Goal: Information Seeking & Learning: Find specific page/section

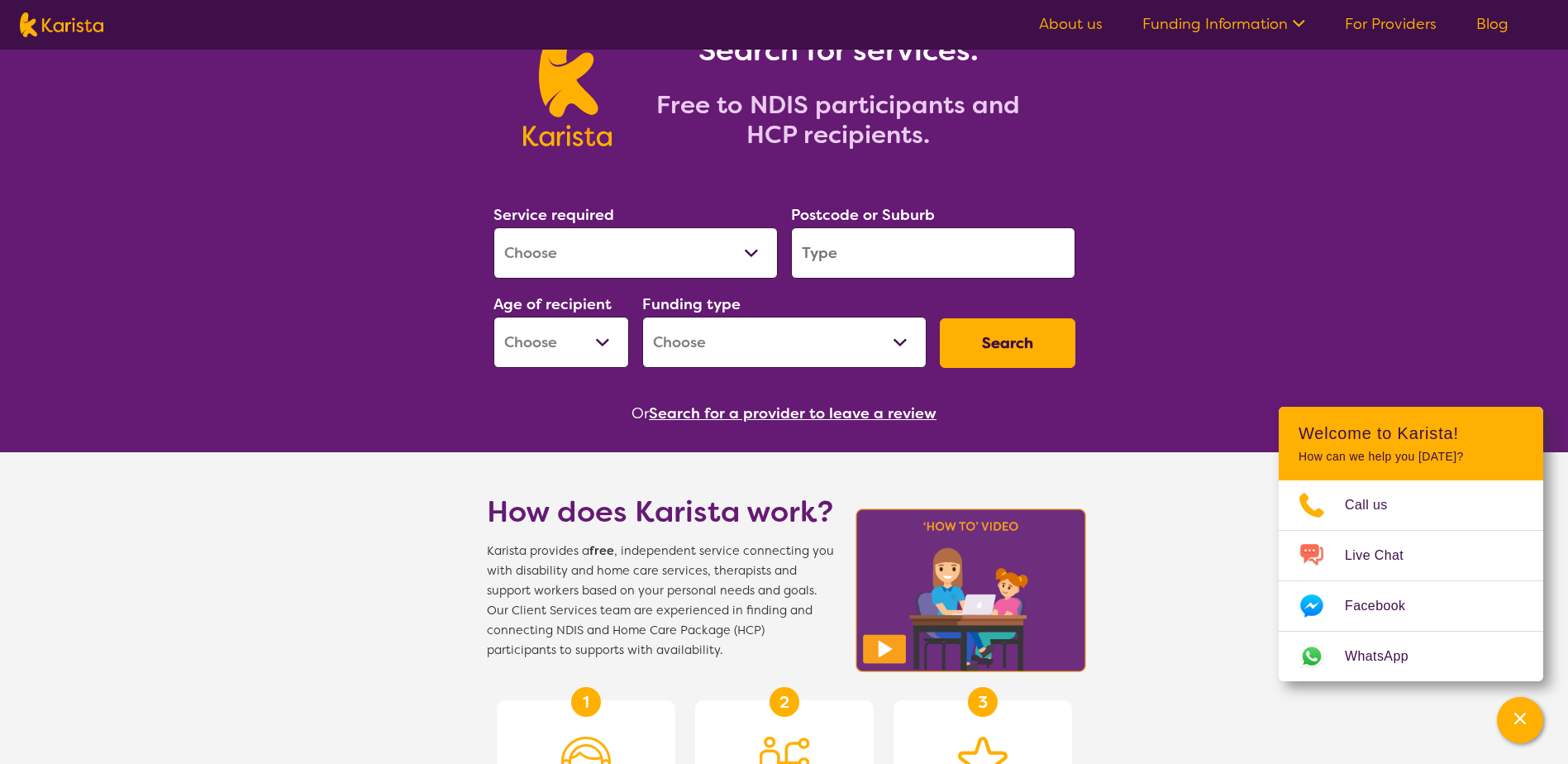
scroll to position [24, 0]
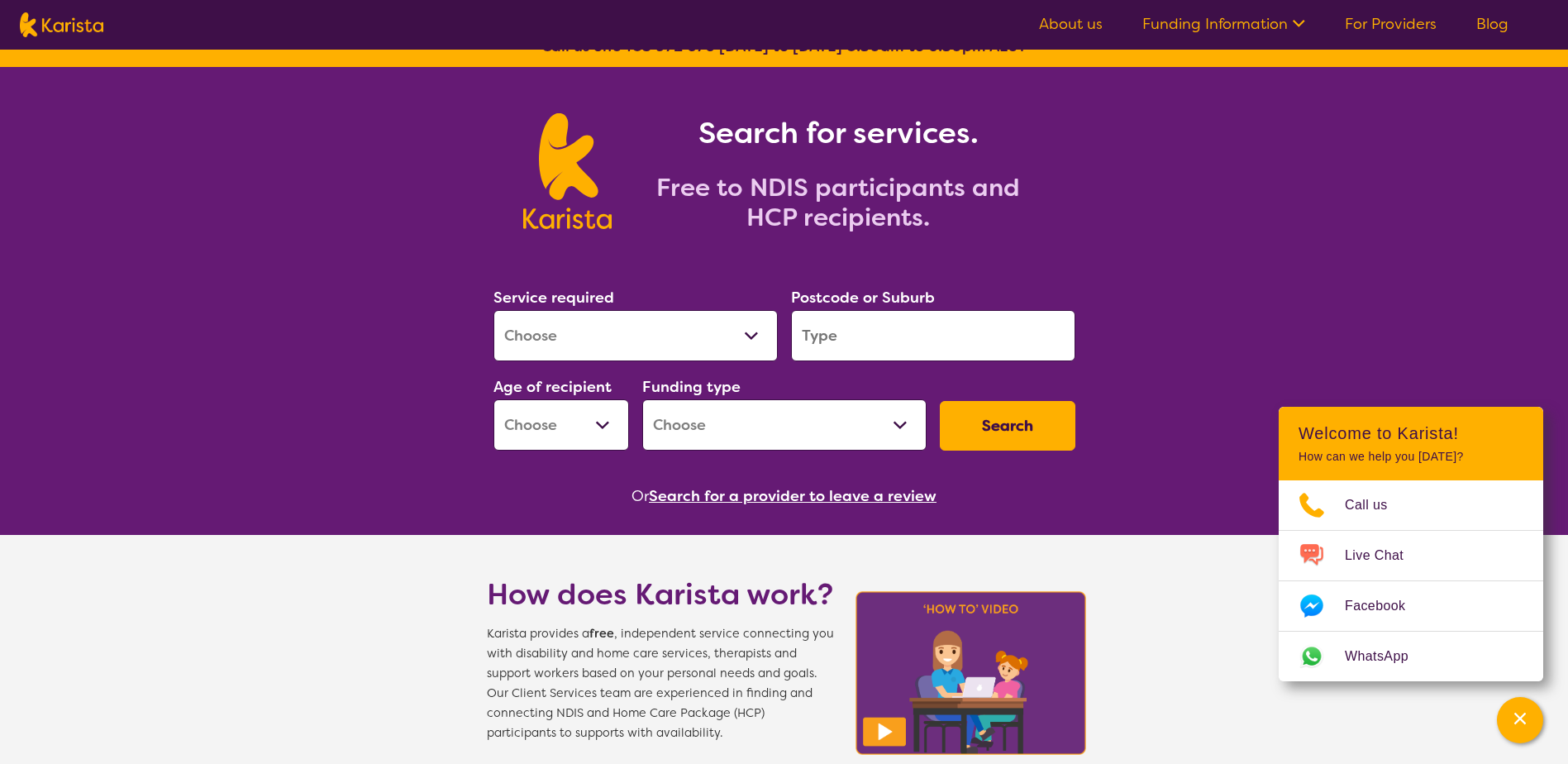
click at [1391, 16] on link "For Providers" at bounding box center [1390, 24] width 91 height 20
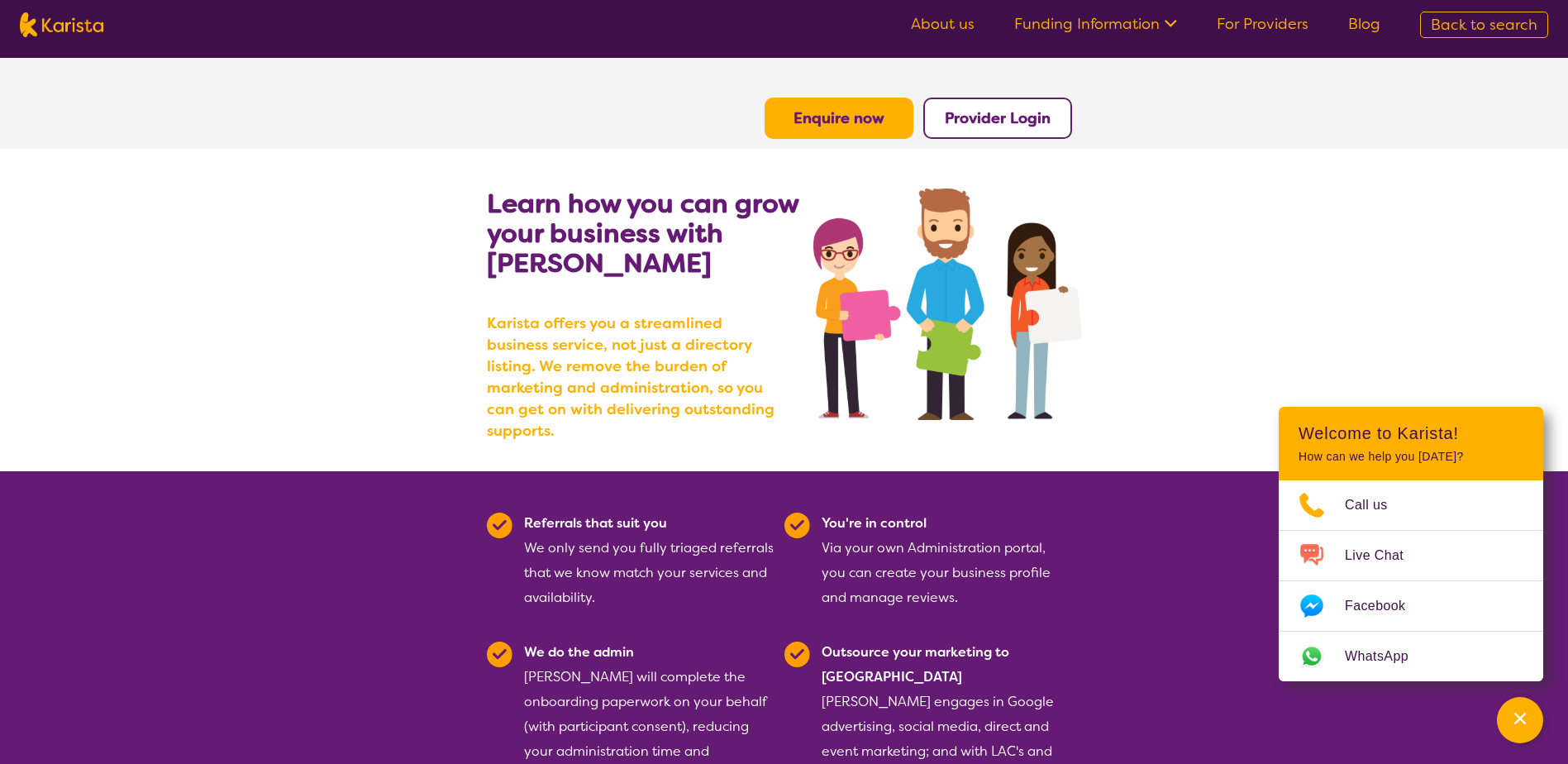
click at [957, 24] on link "About us" at bounding box center [942, 24] width 64 height 20
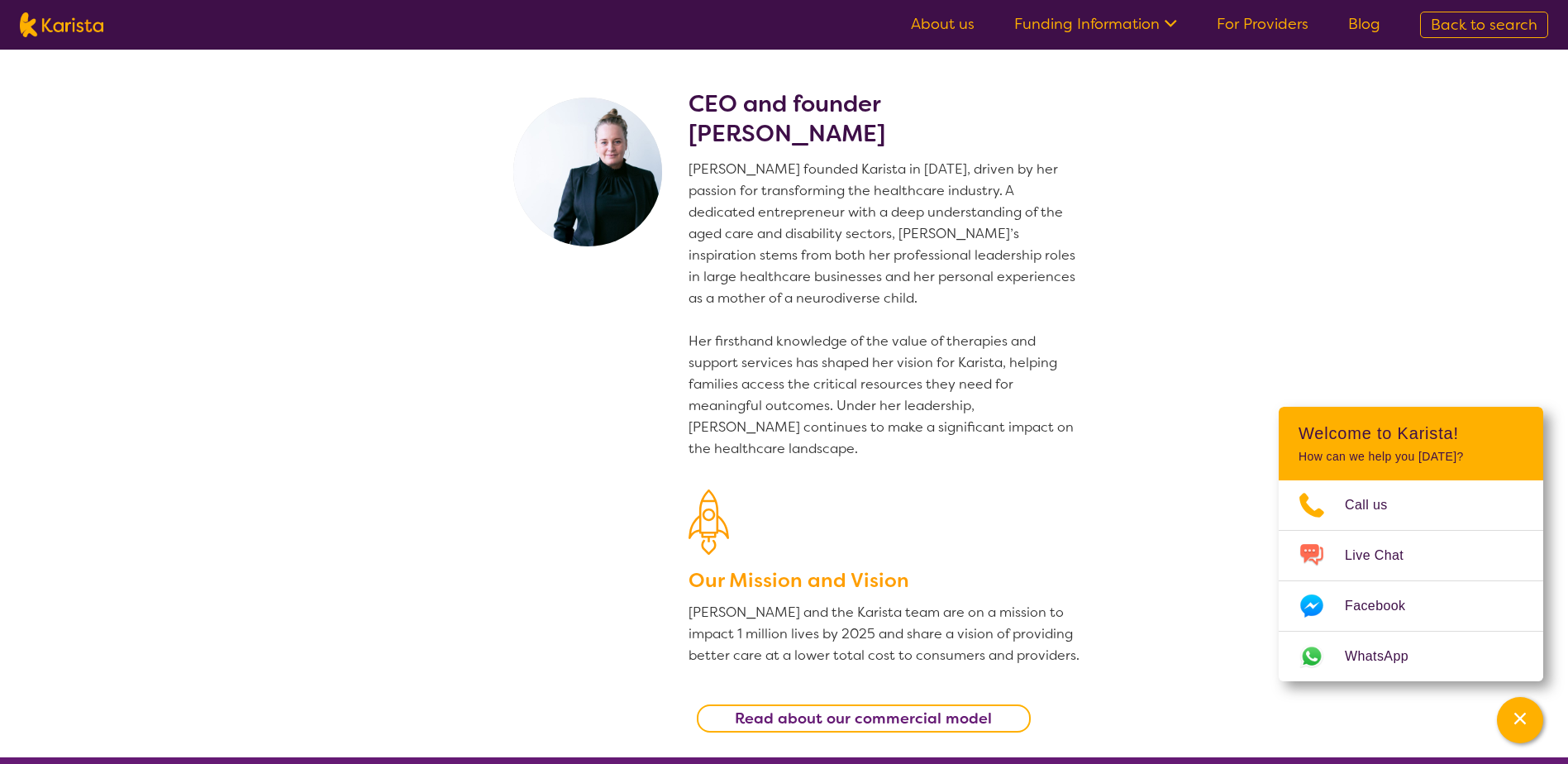
scroll to position [165, 0]
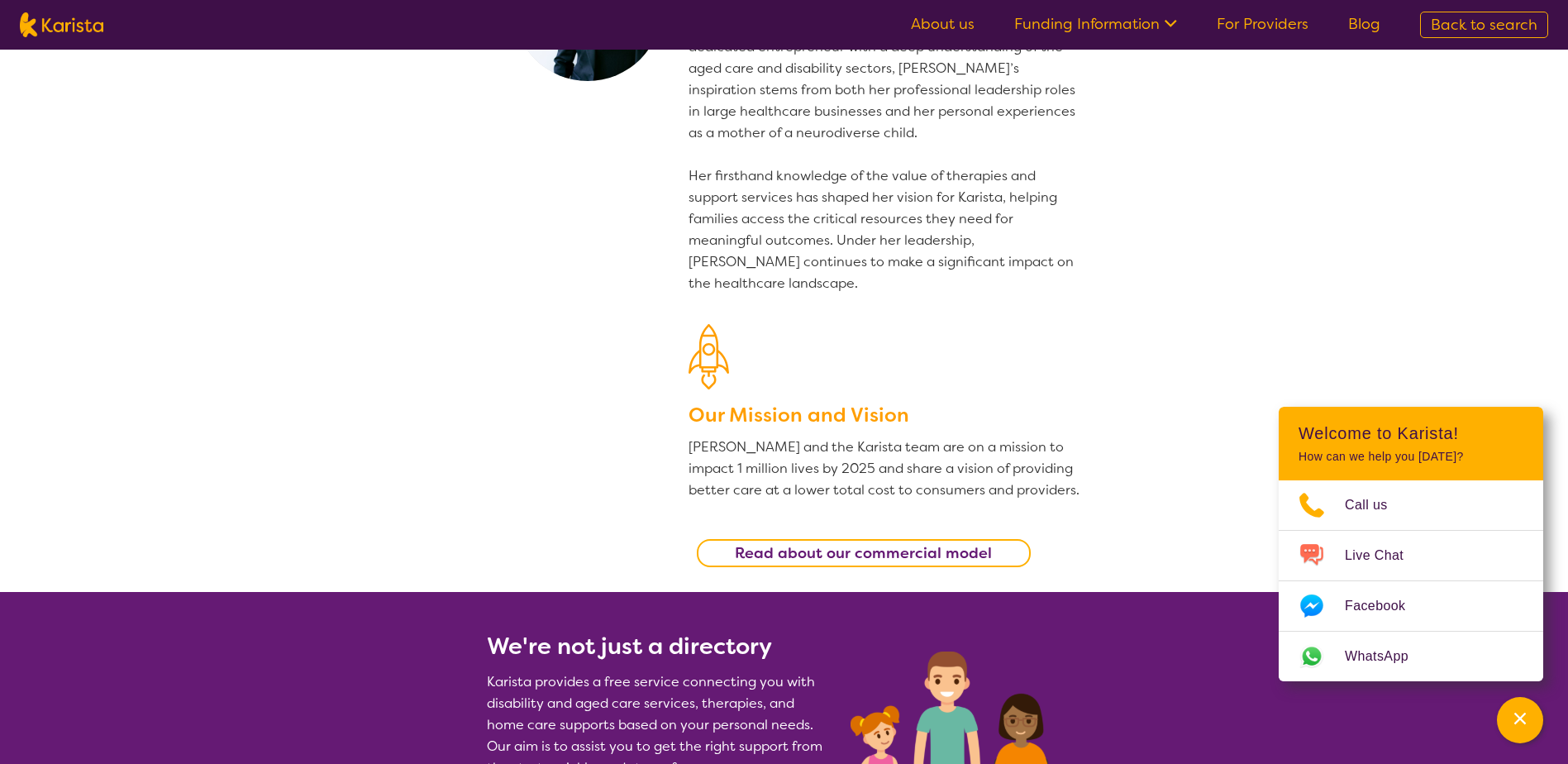
click at [883, 546] on b "Read about our commercial model" at bounding box center [863, 553] width 257 height 20
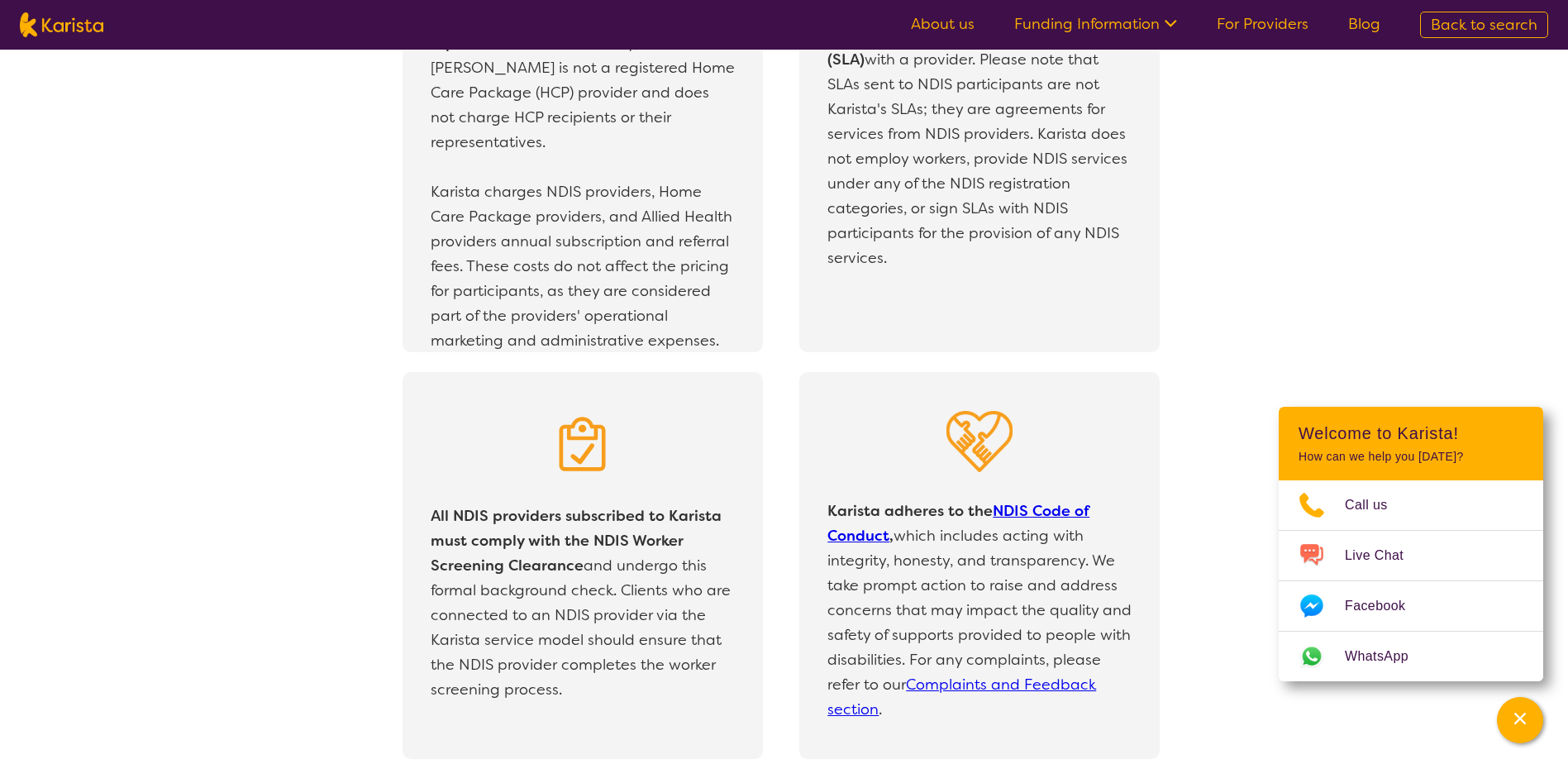
scroll to position [3520, 0]
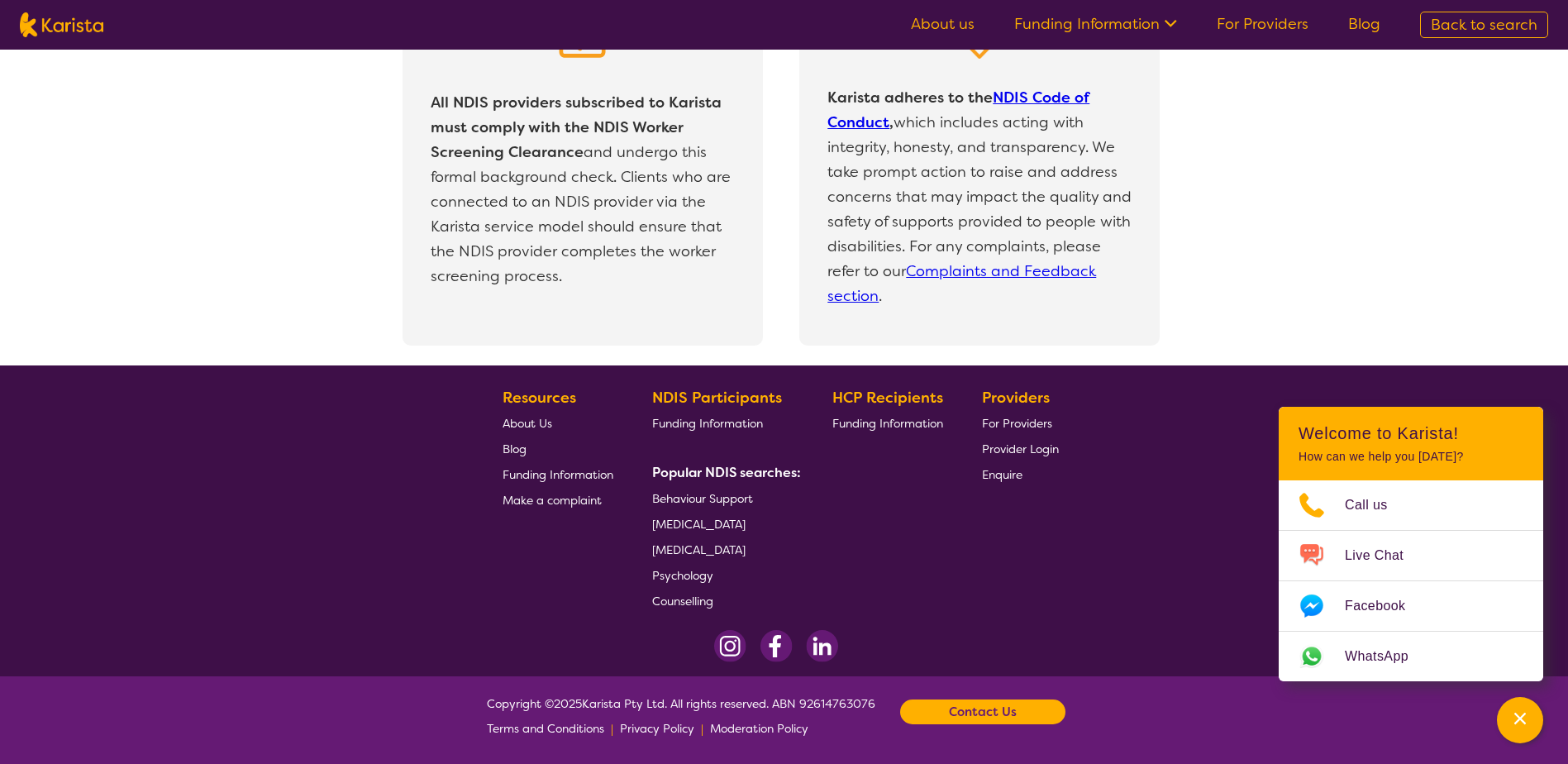
click at [689, 522] on span "[MEDICAL_DATA]" at bounding box center [699, 524] width 93 height 15
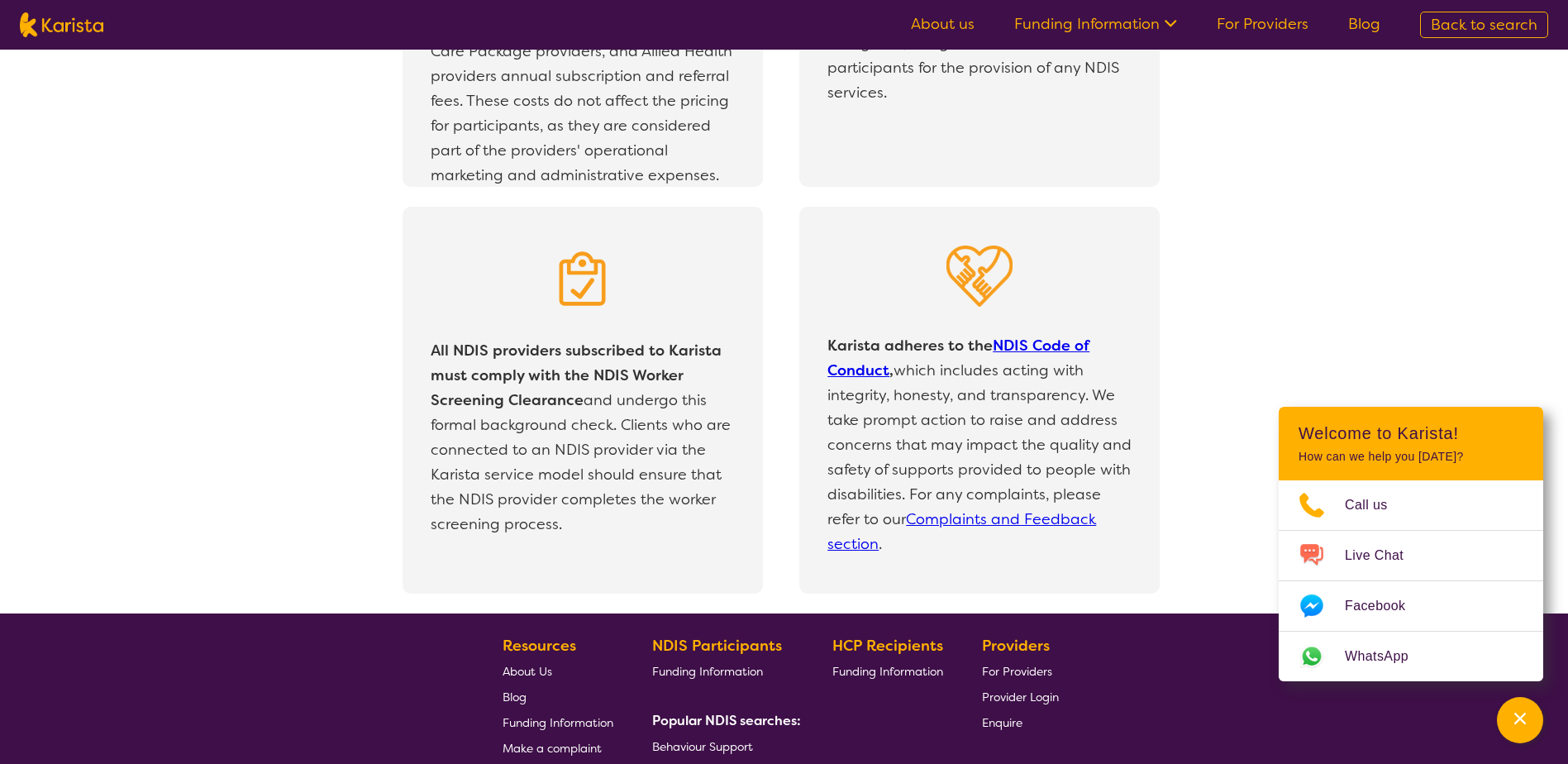
click at [336, 229] on div "All NDIS providers subscribed to Karista must comply with the NDIS Worker Scree…" at bounding box center [800, 411] width 1537 height 407
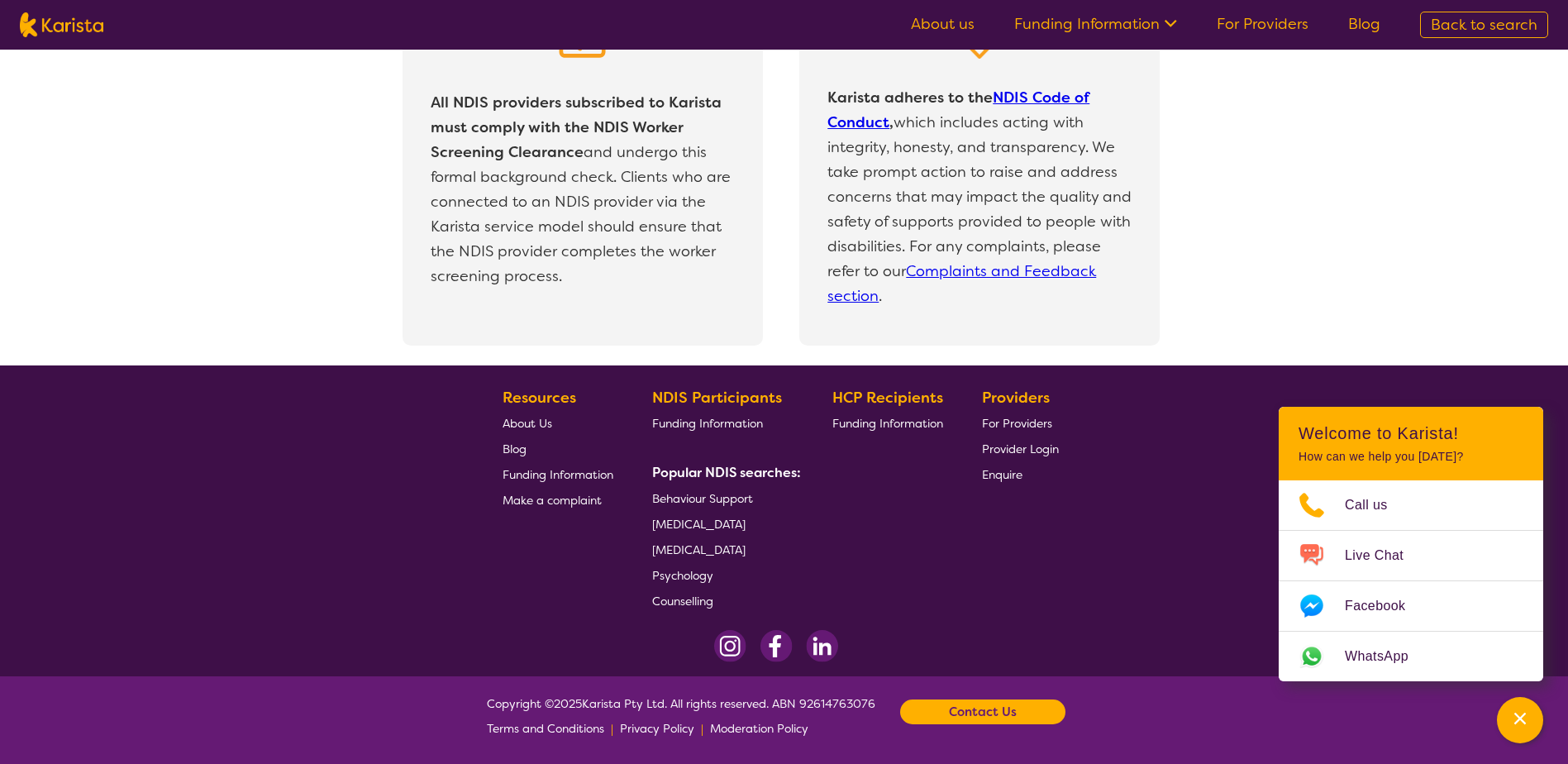
click at [780, 647] on img at bounding box center [775, 647] width 33 height 32
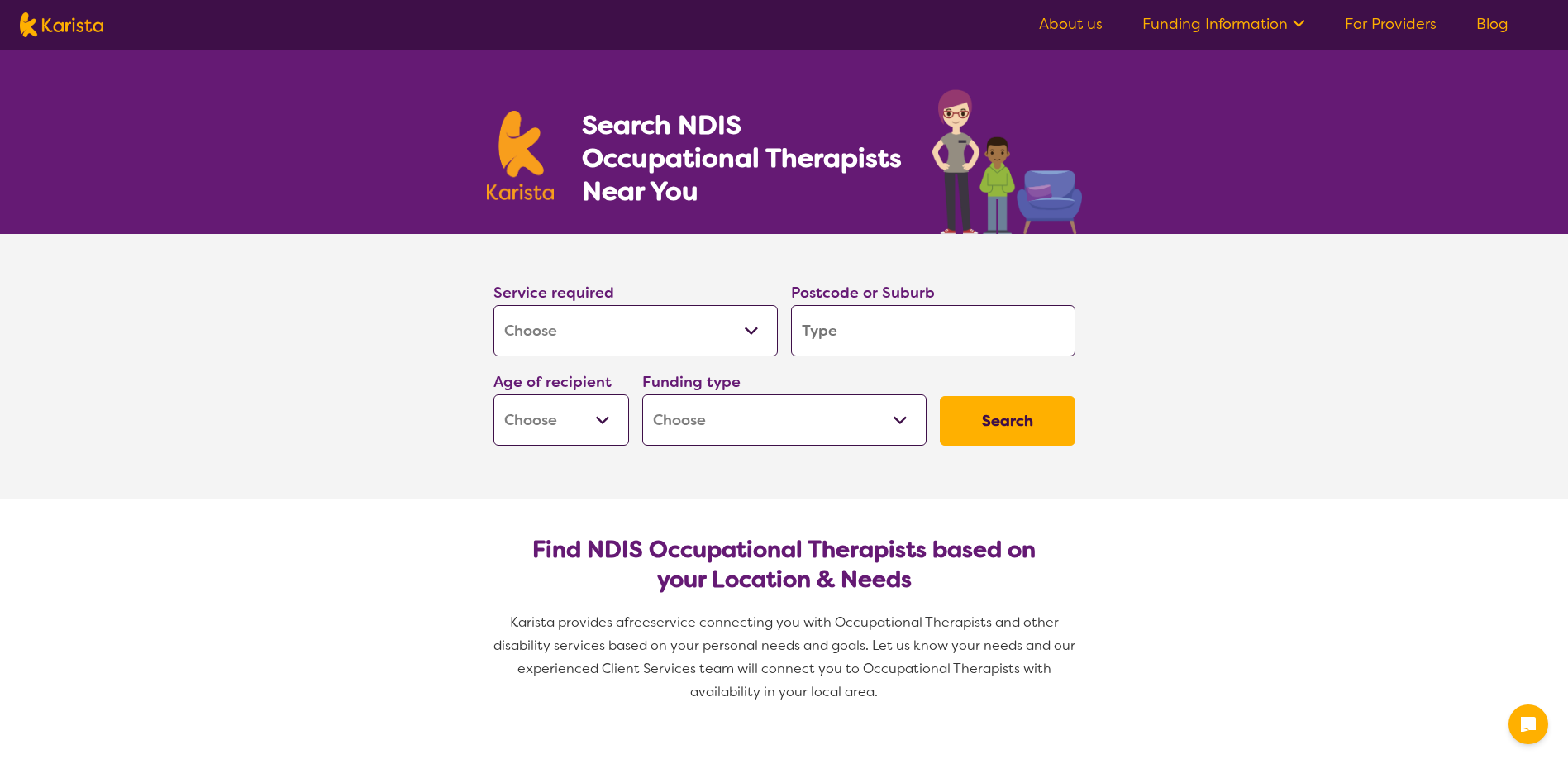
select select "[MEDICAL_DATA]"
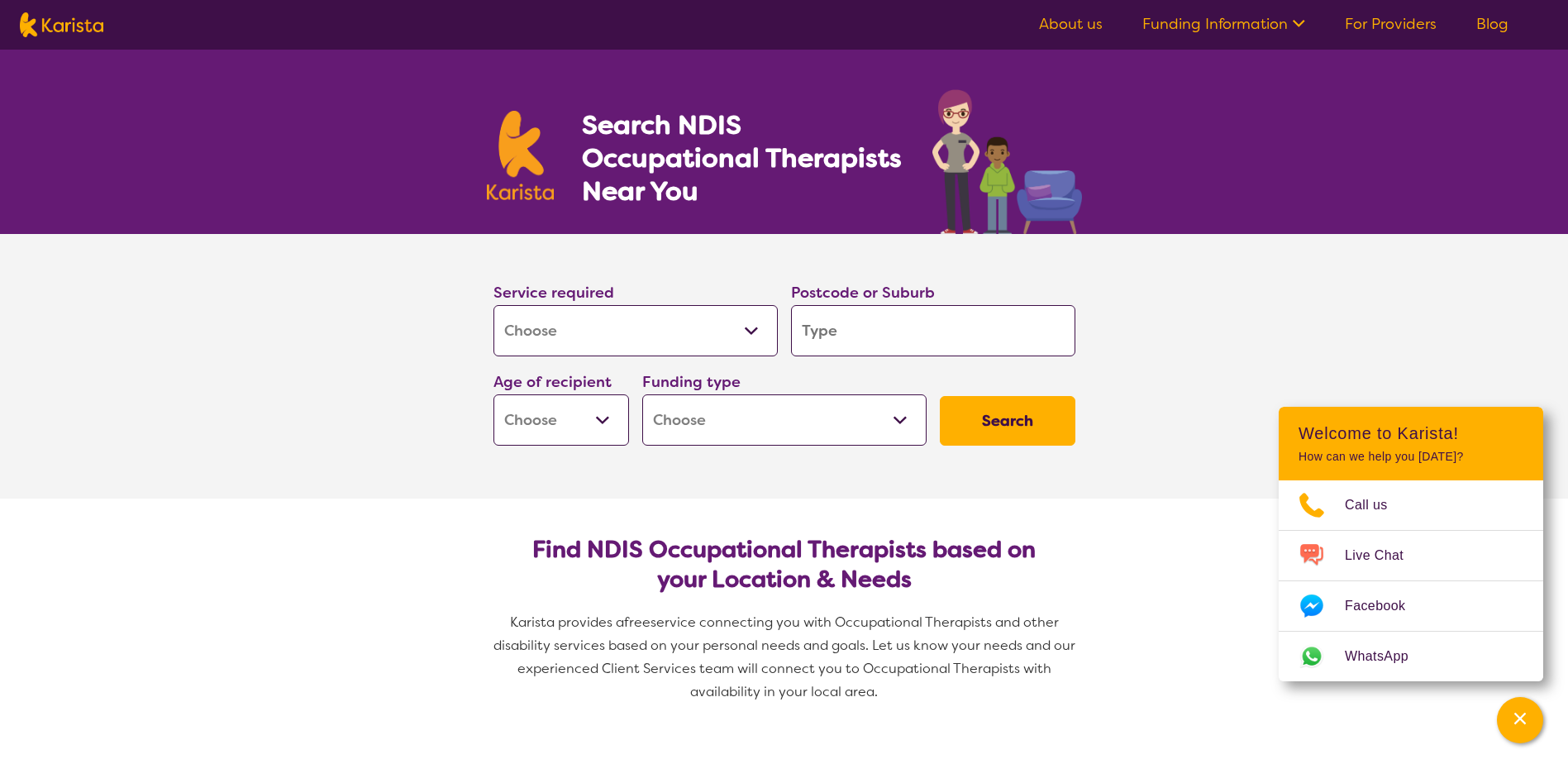
click at [895, 325] on input "search" at bounding box center [932, 330] width 284 height 51
type input "4"
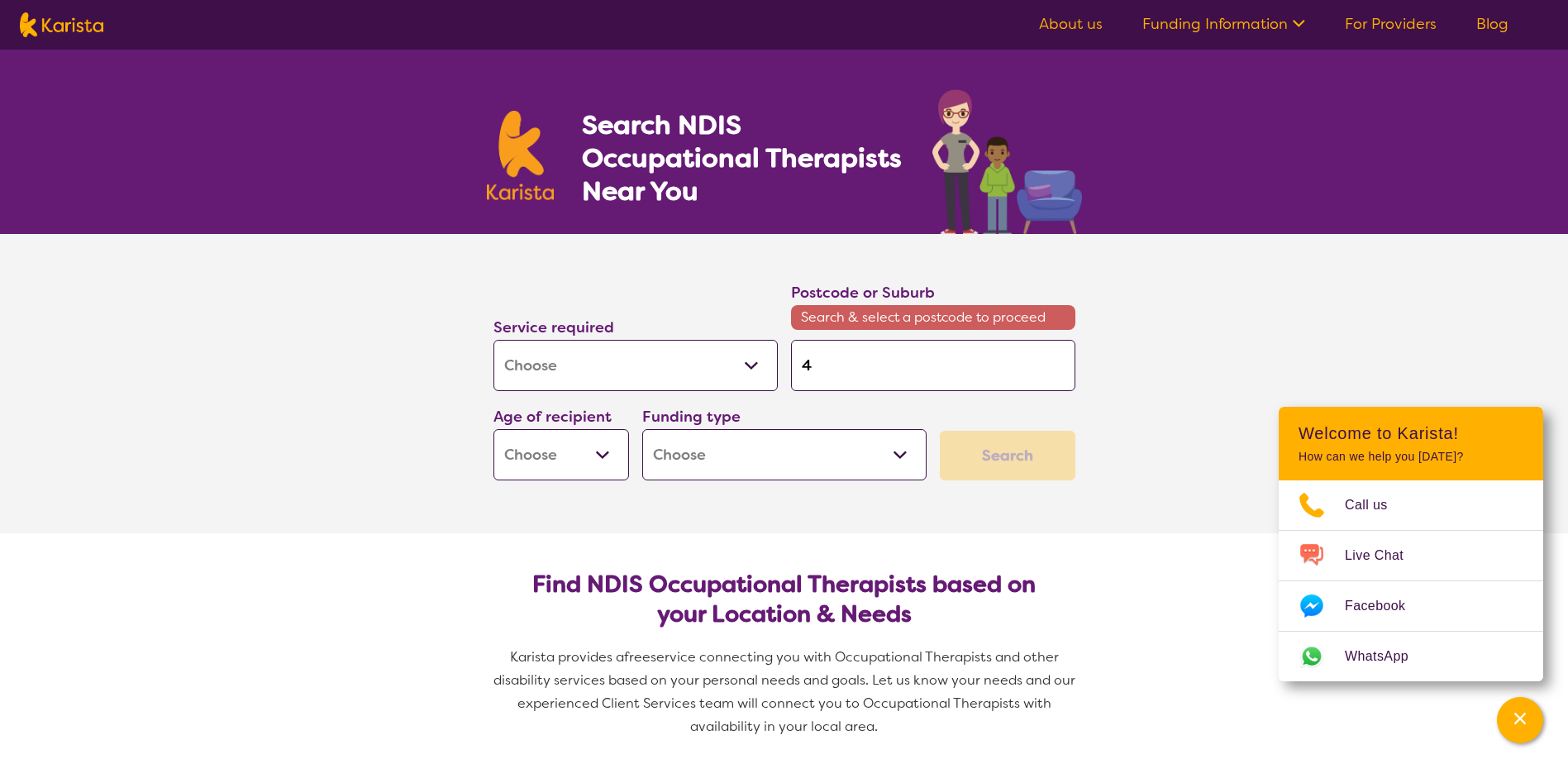
type input "48"
type input "481"
type input "4810"
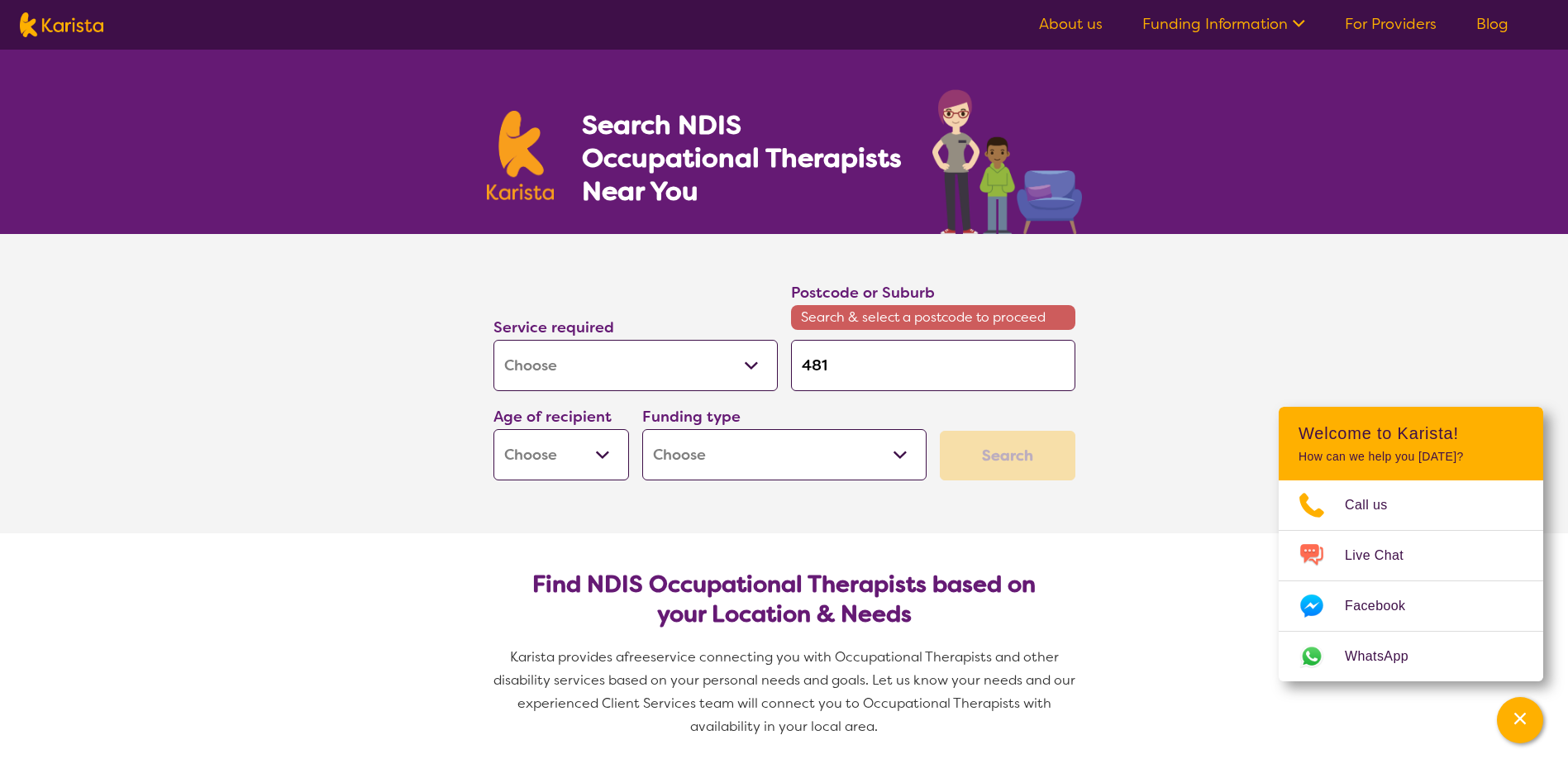
type input "4810"
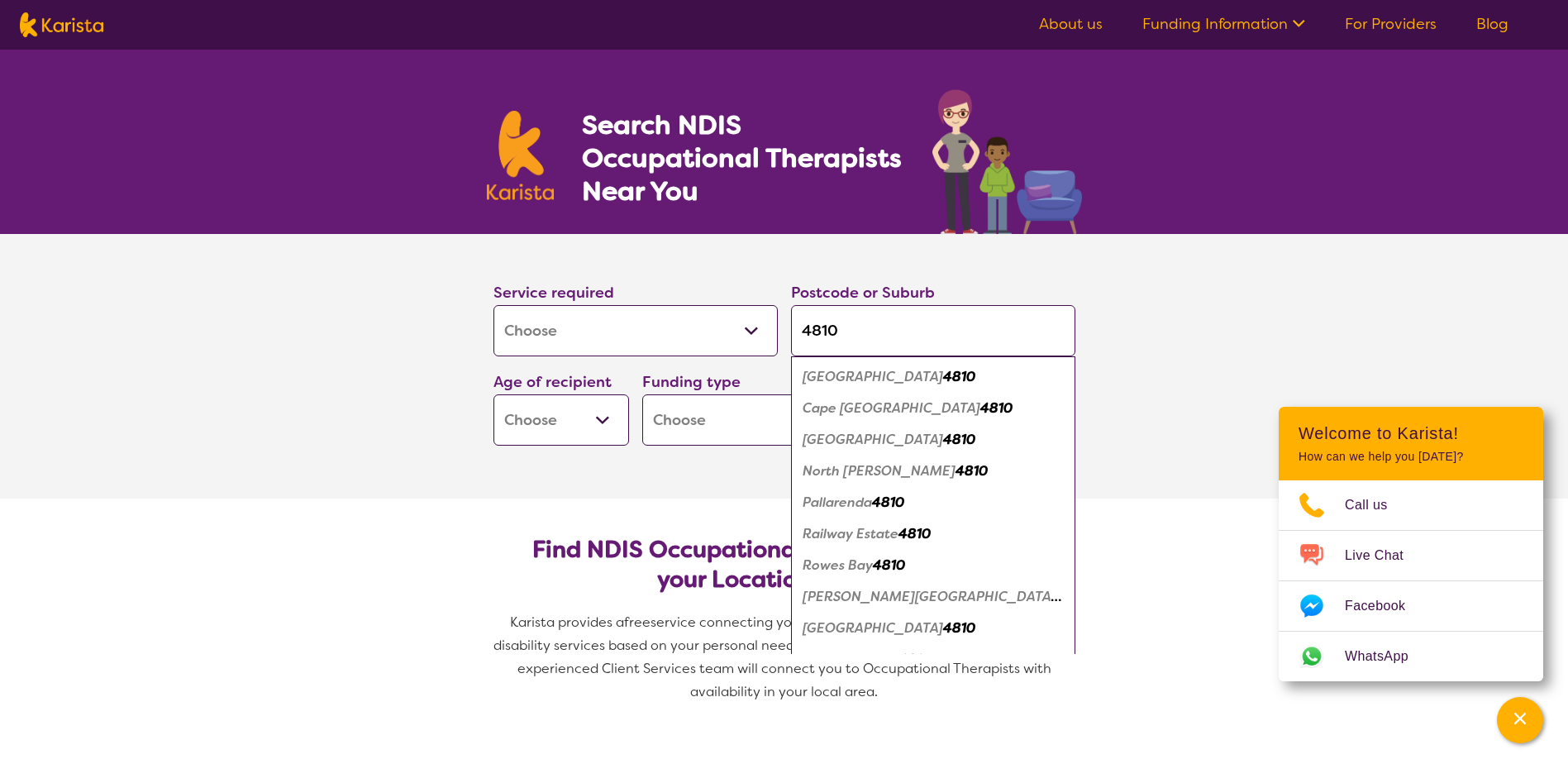
type input "4810"
click at [865, 386] on div "Belgian Gardens 4810" at bounding box center [933, 377] width 268 height 31
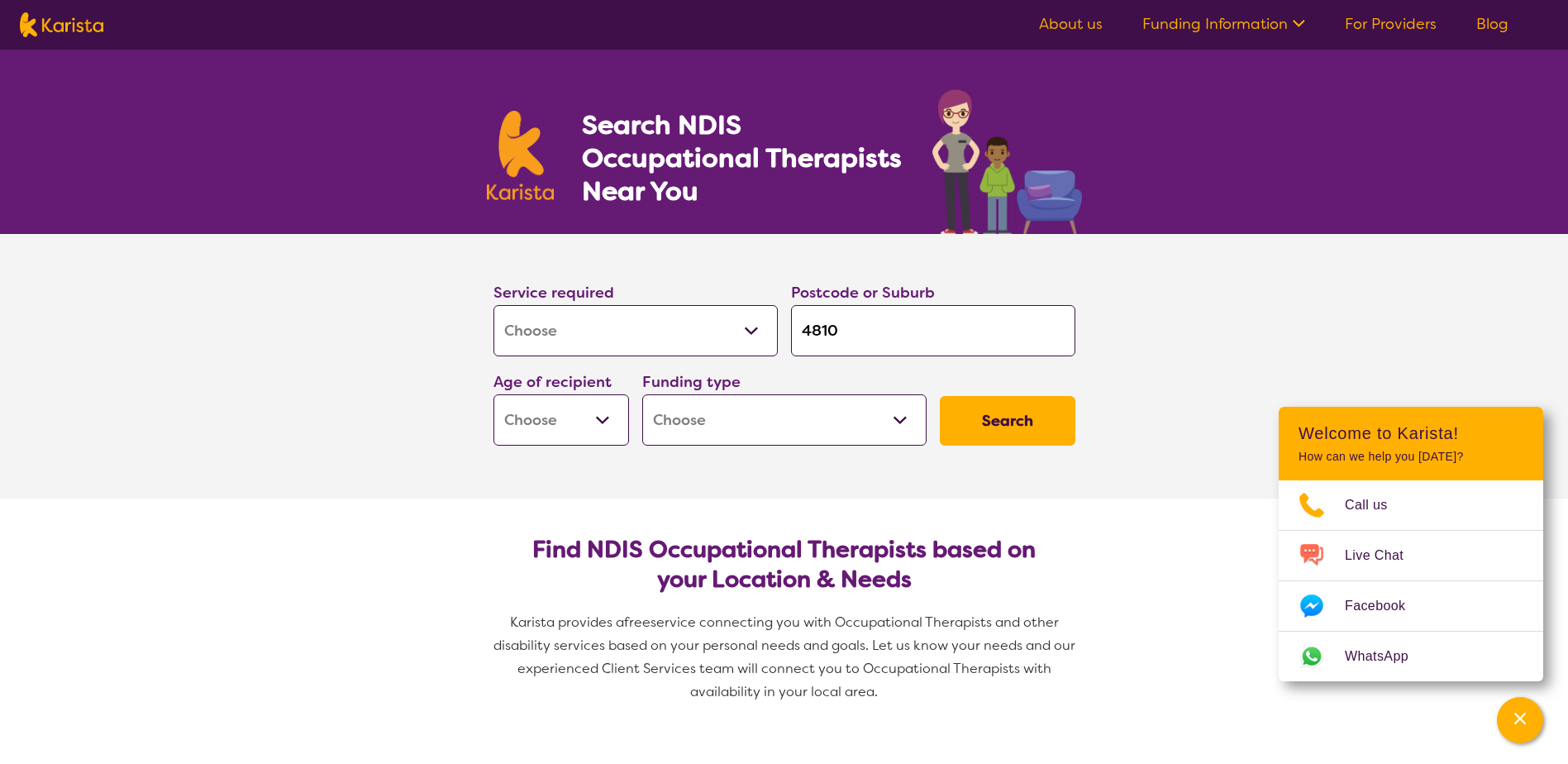
click at [995, 425] on button "Search" at bounding box center [1007, 421] width 135 height 49
click at [565, 405] on select "Early Childhood - 0 to 9 Child - 10 to 11 Adolescent - 12 to 17 Adult - 18 to 6…" at bounding box center [560, 420] width 135 height 51
select select "AD"
click at [493, 395] on select "Early Childhood - 0 to 9 Child - 10 to 11 Adolescent - 12 to 17 Adult - 18 to 6…" at bounding box center [560, 420] width 135 height 51
select select "AD"
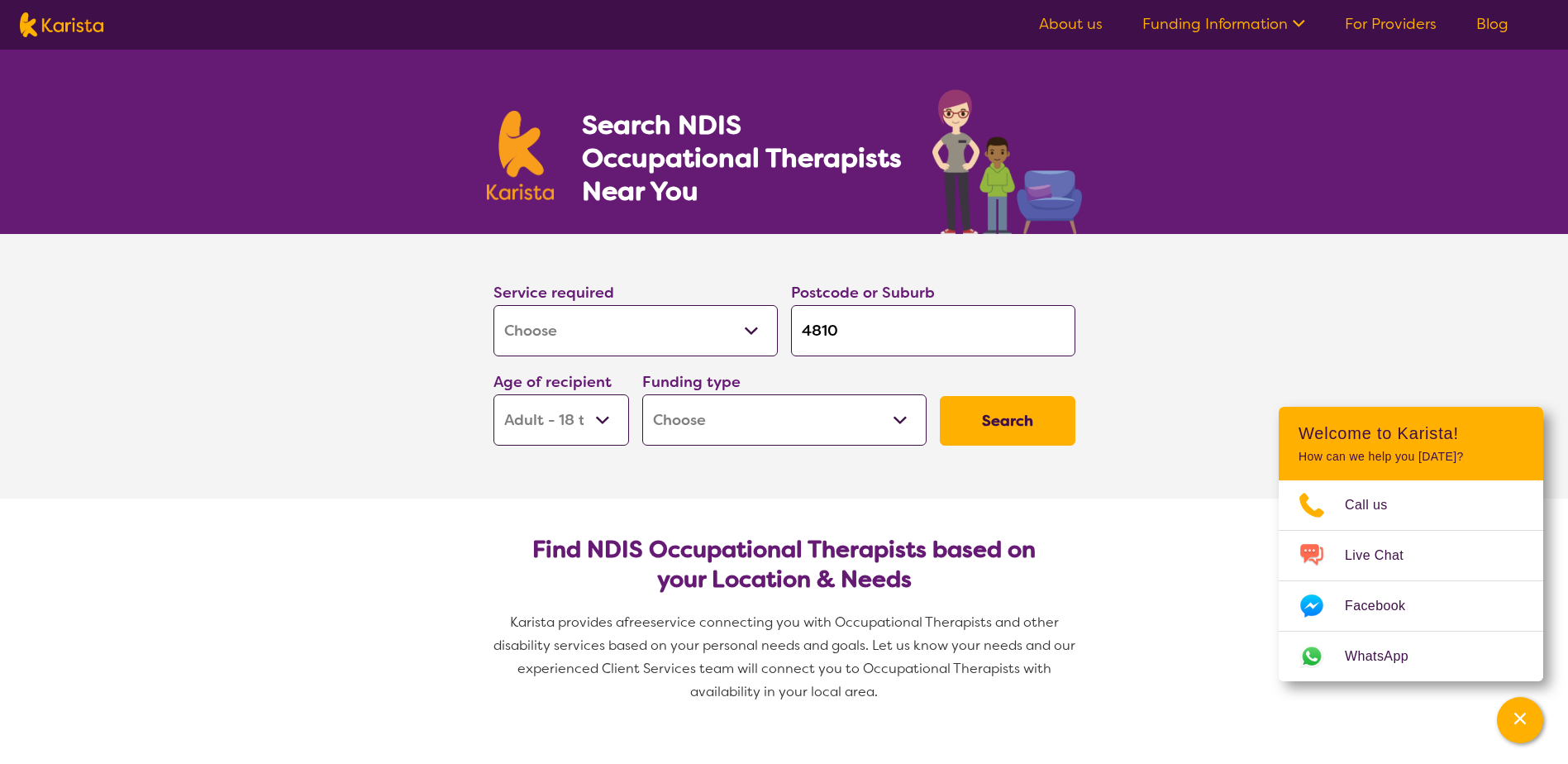
click at [1016, 426] on button "Search" at bounding box center [1007, 421] width 135 height 49
click at [833, 417] on select "Home Care Package (HCP) National Disability Insurance Scheme (NDIS) I don't know" at bounding box center [784, 420] width 284 height 51
select select "NDIS"
click at [642, 395] on select "Home Care Package (HCP) National Disability Insurance Scheme (NDIS) I don't know" at bounding box center [784, 420] width 284 height 51
select select "NDIS"
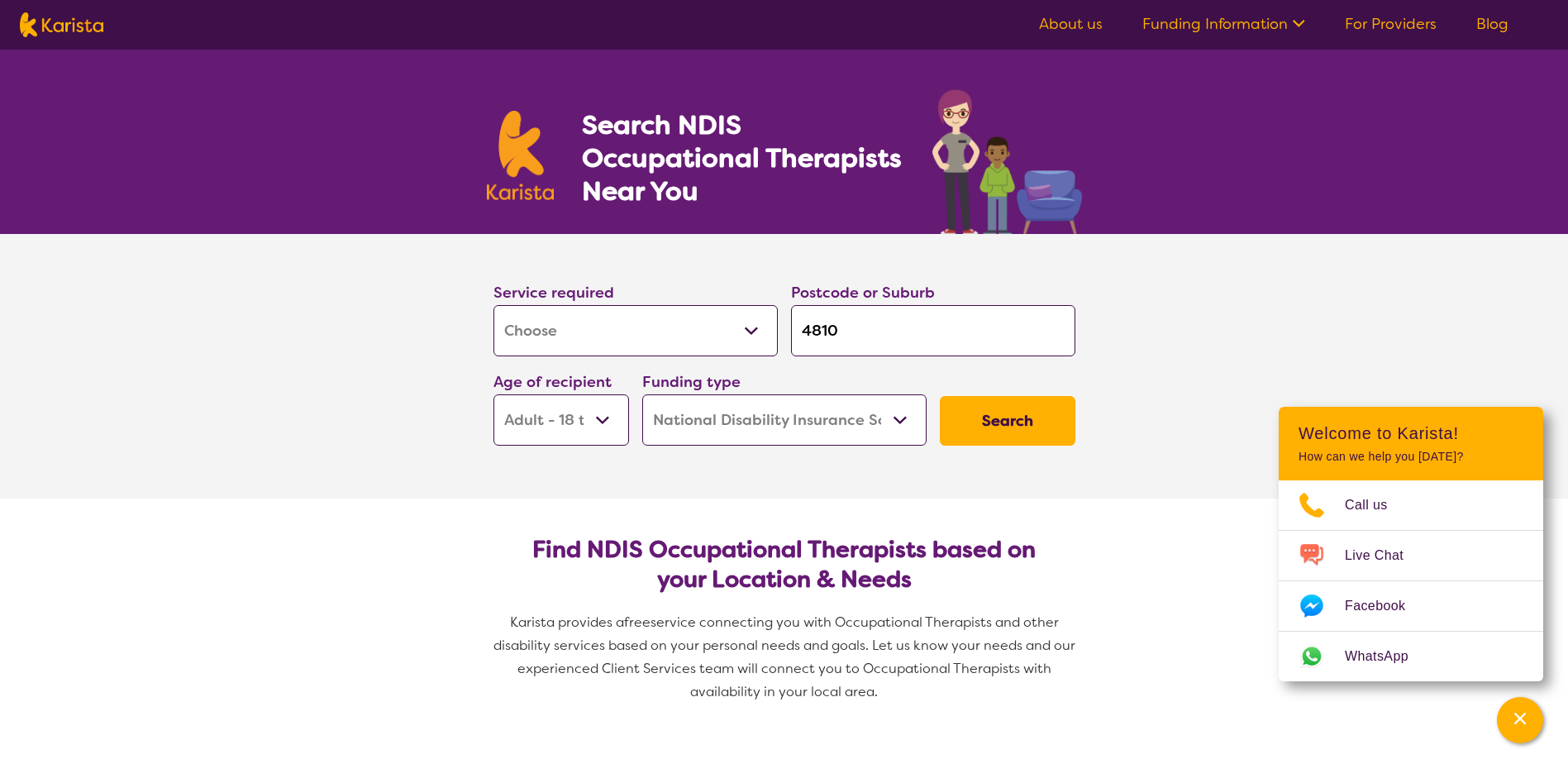
click at [1009, 412] on button "Search" at bounding box center [1007, 421] width 135 height 49
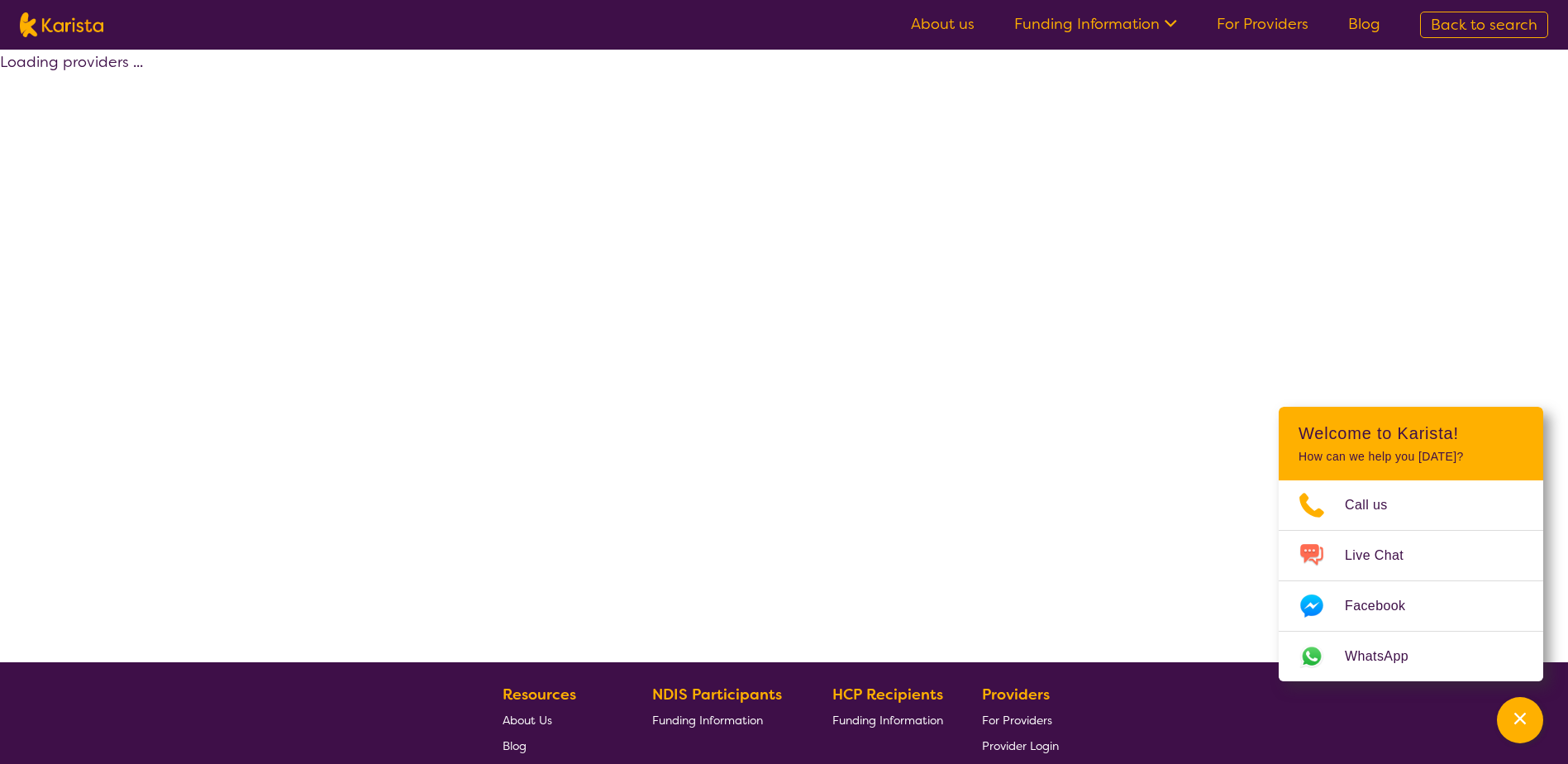
select select "by_score"
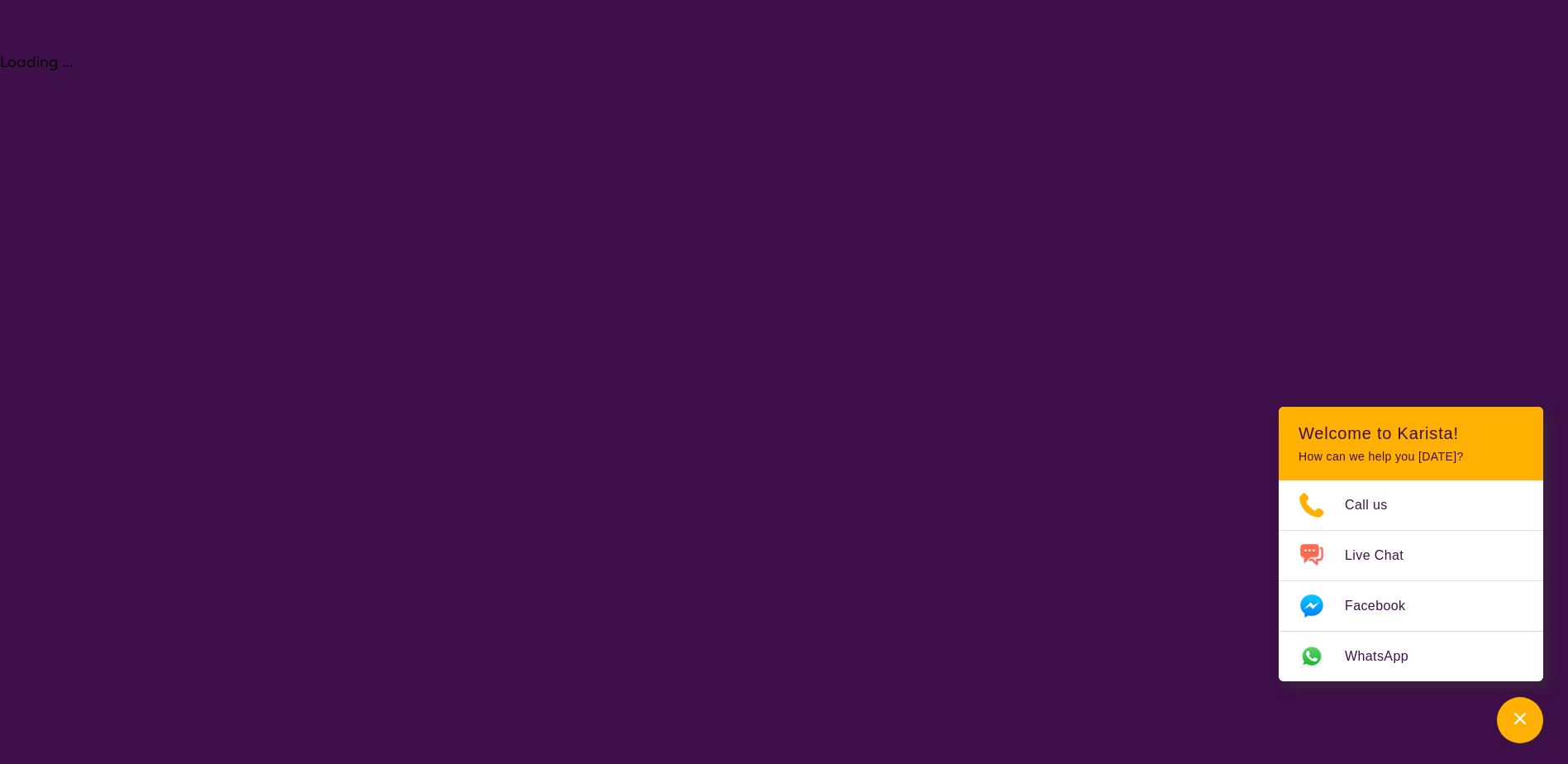
select select "[MEDICAL_DATA]"
select select "AD"
select select "NDIS"
select select "[MEDICAL_DATA]"
select select "AD"
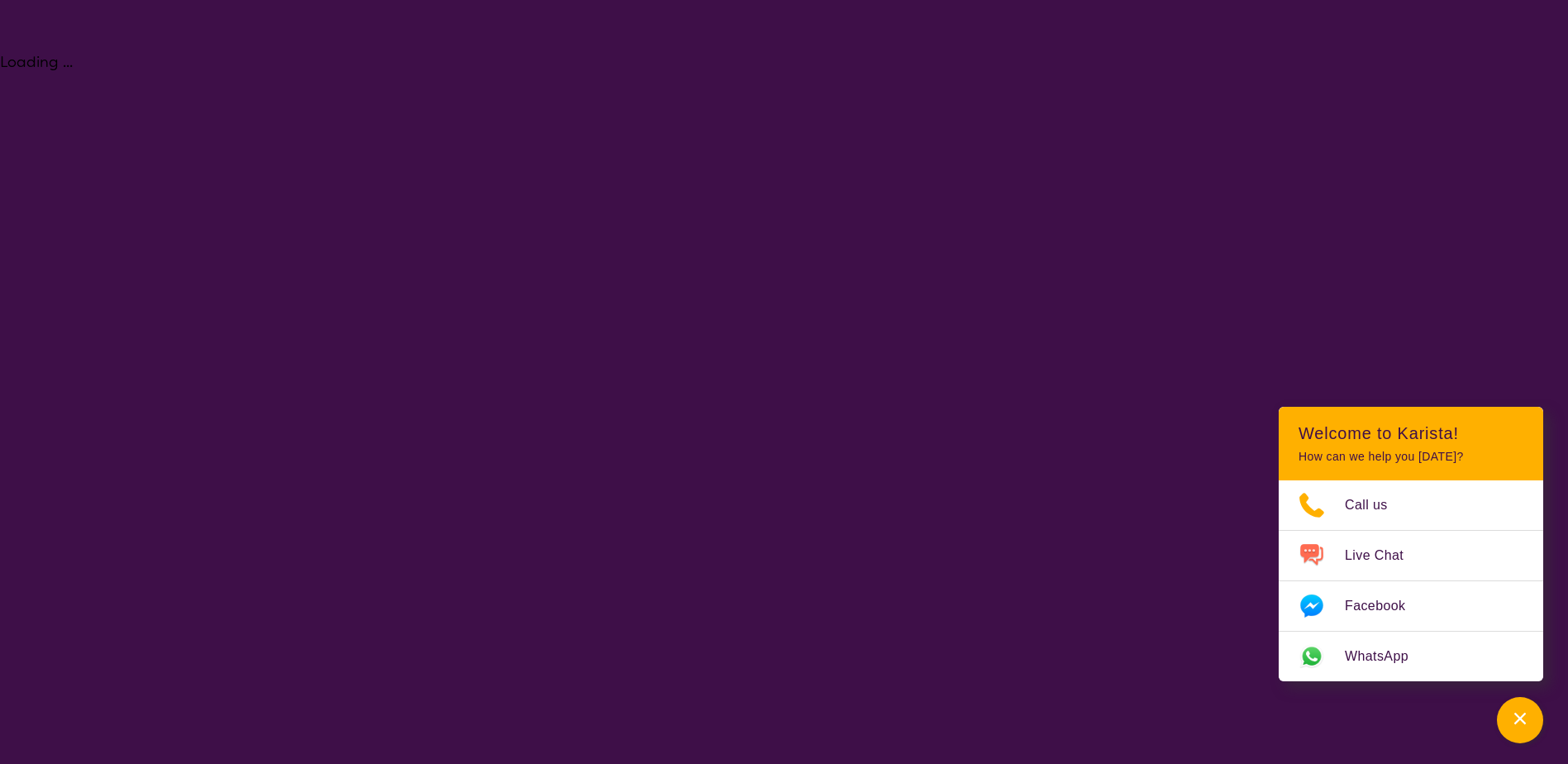
select select "NDIS"
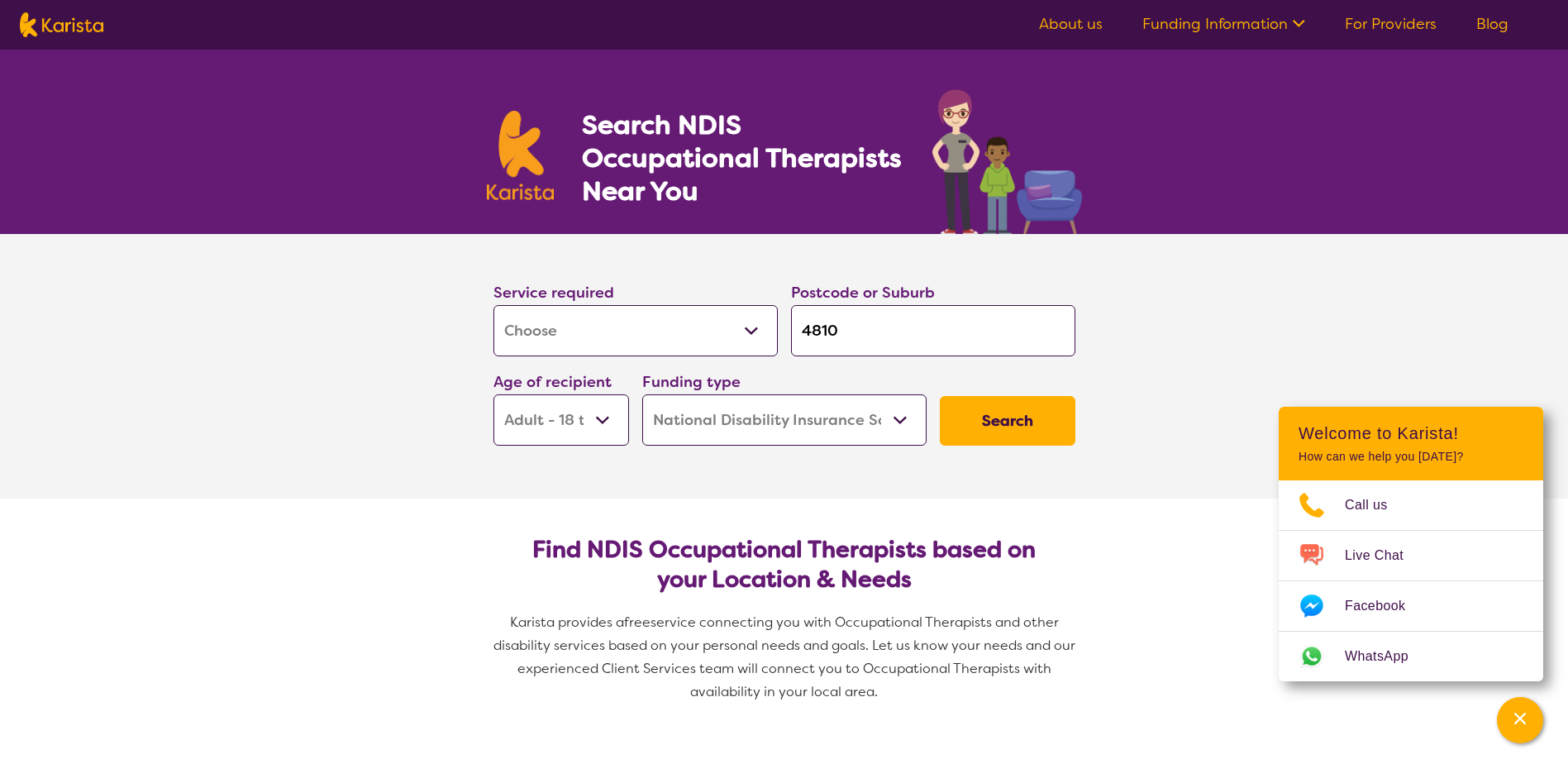
drag, startPoint x: 859, startPoint y: 340, endPoint x: 735, endPoint y: 340, distance: 124.0
click at [735, 340] on div "Service required Allied Health Assistant Assessment ([MEDICAL_DATA] or [MEDICAL…" at bounding box center [784, 362] width 595 height 178
type input "4"
type input "48"
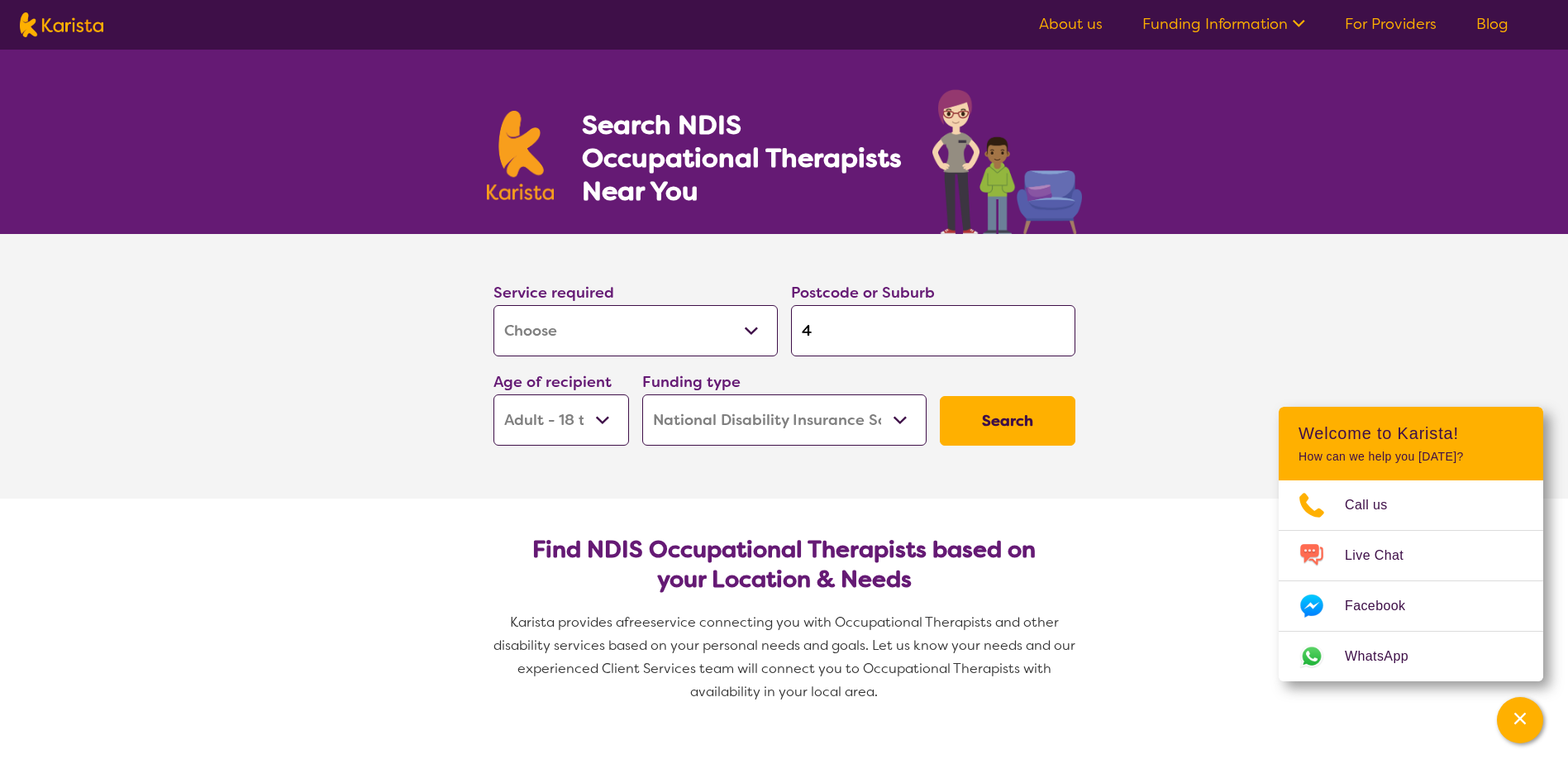
type input "48"
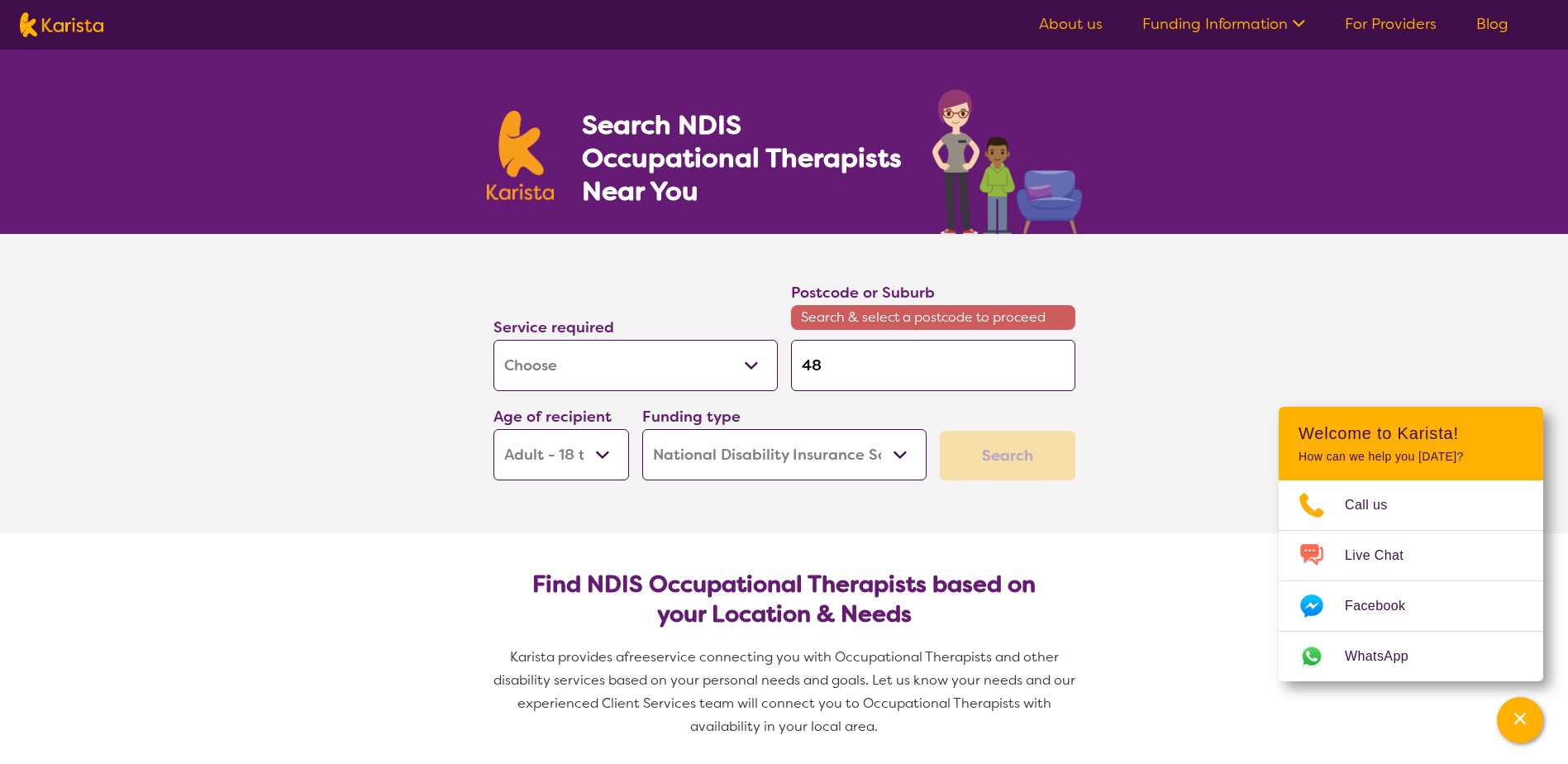
type input "481"
type input "4812"
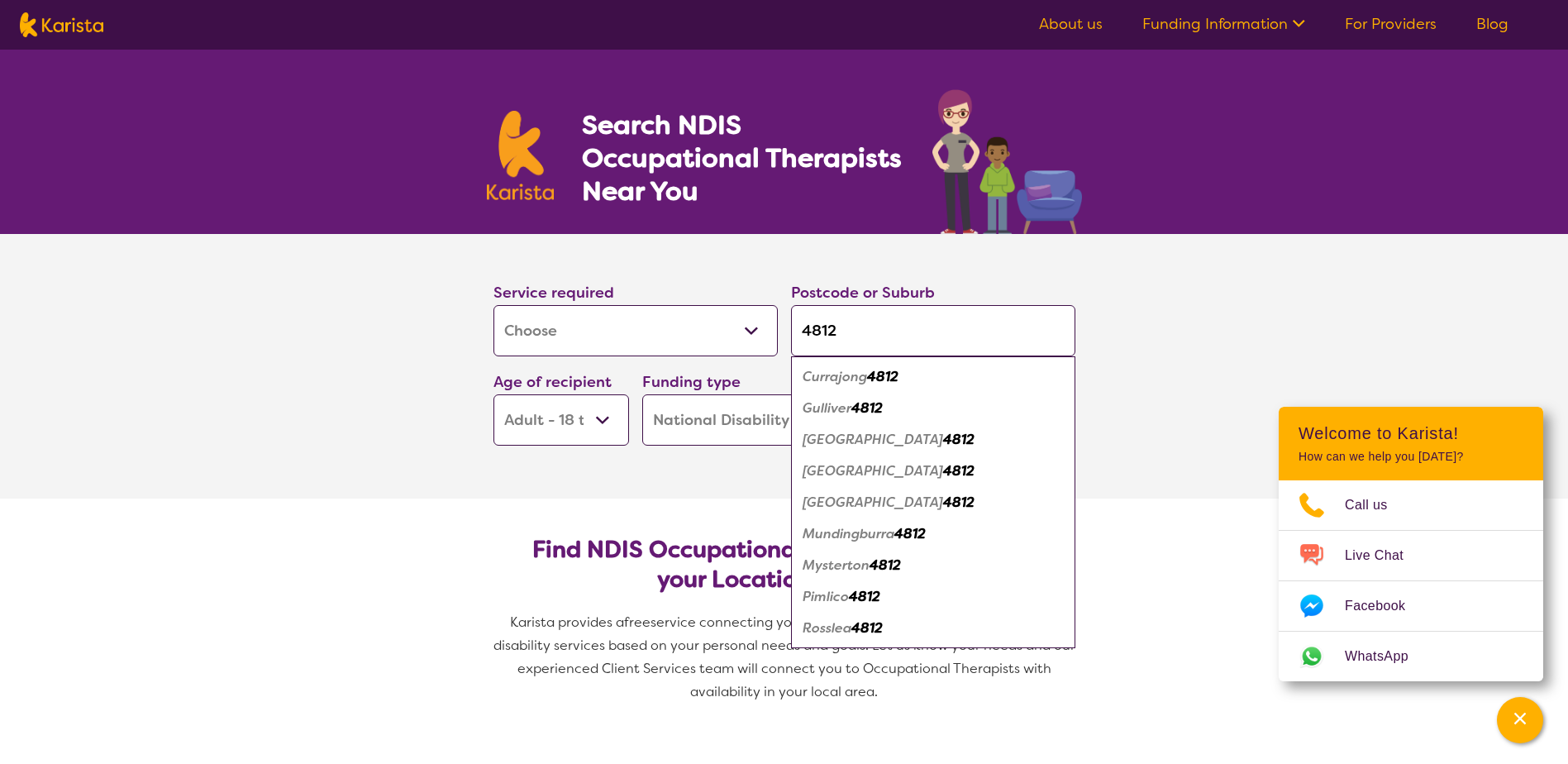
type input "4812"
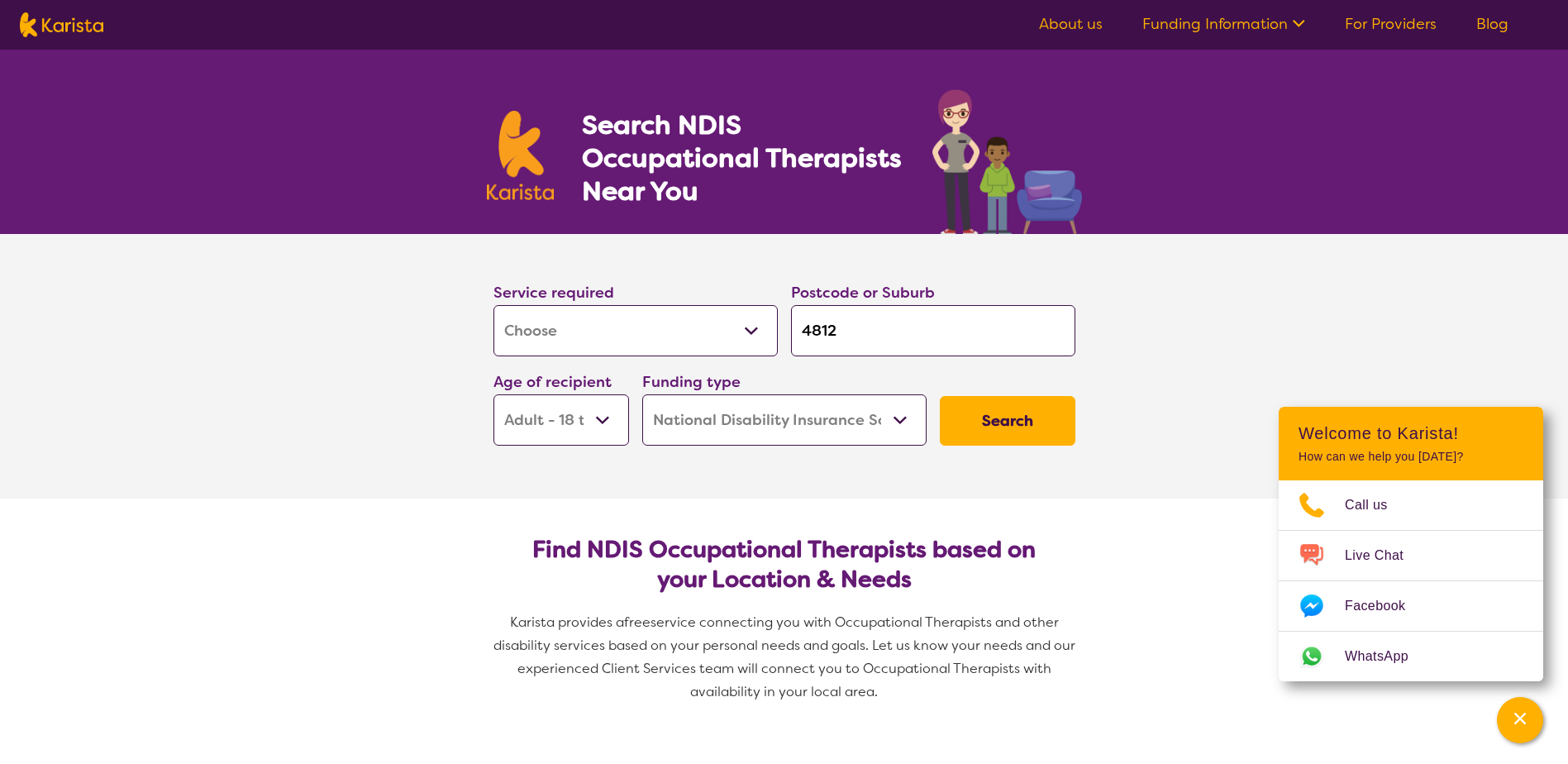
click at [333, 334] on section "Service required Allied Health Assistant Assessment ([MEDICAL_DATA] or [MEDICAL…" at bounding box center [784, 366] width 1568 height 265
